Goal: Transaction & Acquisition: Purchase product/service

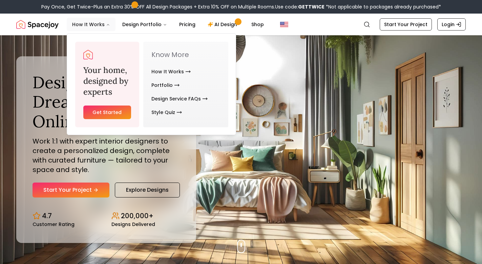
click at [98, 27] on button "How It Works" at bounding box center [91, 25] width 49 height 14
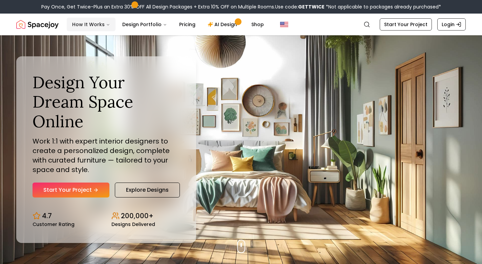
click at [107, 25] on icon "Main" at bounding box center [108, 25] width 4 height 4
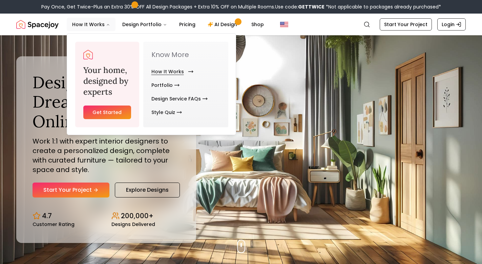
click at [162, 73] on link "How It Works" at bounding box center [170, 72] width 39 height 14
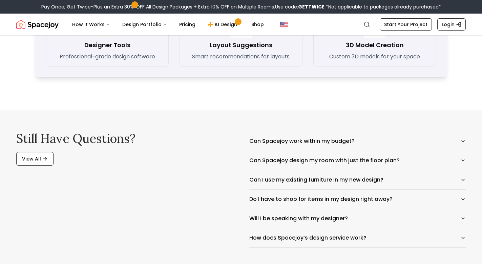
scroll to position [1045, 0]
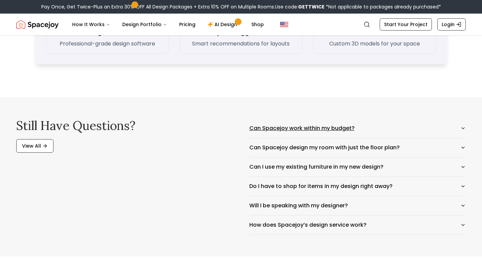
click at [330, 126] on button "Can Spacejoy work within my budget?" at bounding box center [357, 128] width 217 height 19
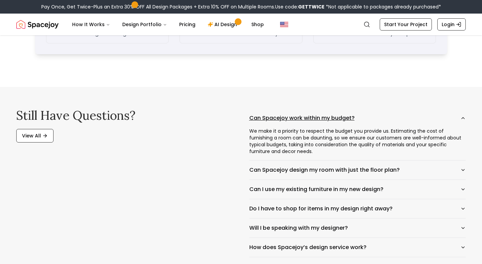
scroll to position [1055, 0]
click at [317, 169] on button "Can Spacejoy design my room with just the floor plan?" at bounding box center [357, 169] width 217 height 19
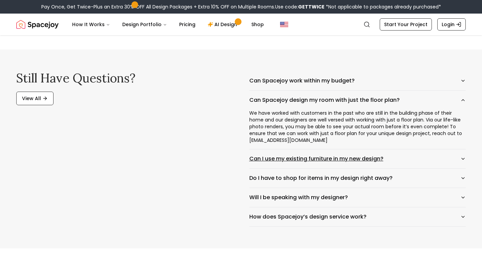
scroll to position [1093, 0]
click at [258, 162] on button "Can I use my existing furniture in my new design?" at bounding box center [357, 158] width 217 height 19
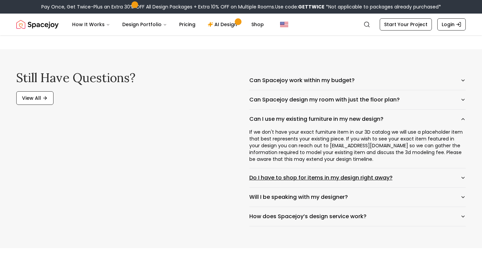
click at [278, 179] on button "Do I have to shop for items in my design right away?" at bounding box center [357, 177] width 217 height 19
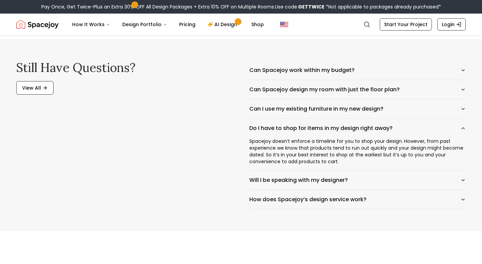
scroll to position [1104, 0]
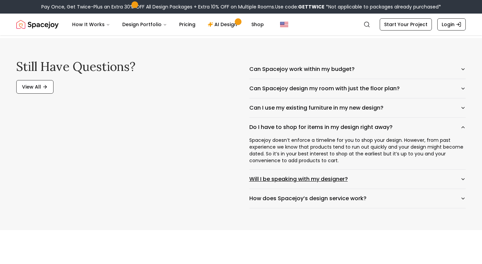
click at [274, 177] on button "Will I be speaking with my designer?" at bounding box center [357, 178] width 217 height 19
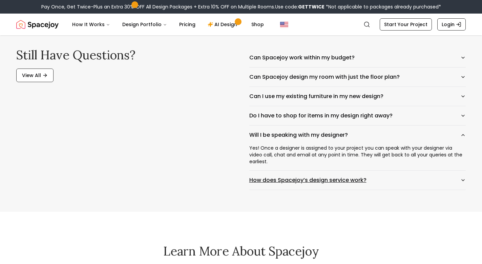
scroll to position [1117, 0]
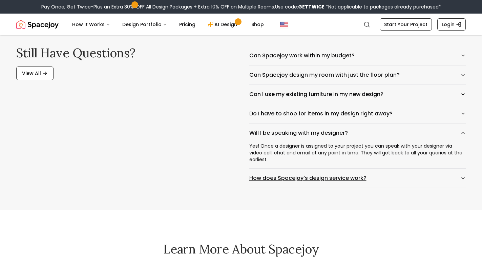
click at [274, 177] on button "How does Spacejoy’s design service work?" at bounding box center [357, 177] width 217 height 19
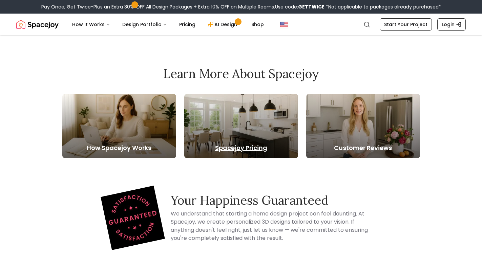
scroll to position [1307, 0]
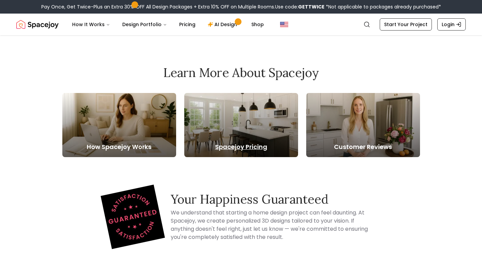
click at [262, 128] on div at bounding box center [241, 125] width 114 height 64
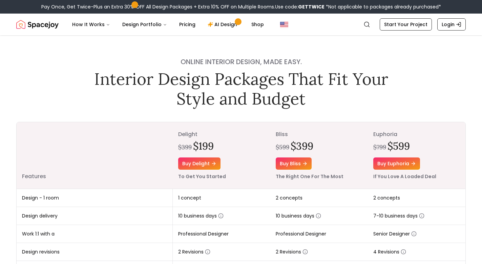
click at [208, 155] on th "delight $399 $199 Buy delight To Get You Started" at bounding box center [222, 155] width 98 height 67
